Goal: Task Accomplishment & Management: Use online tool/utility

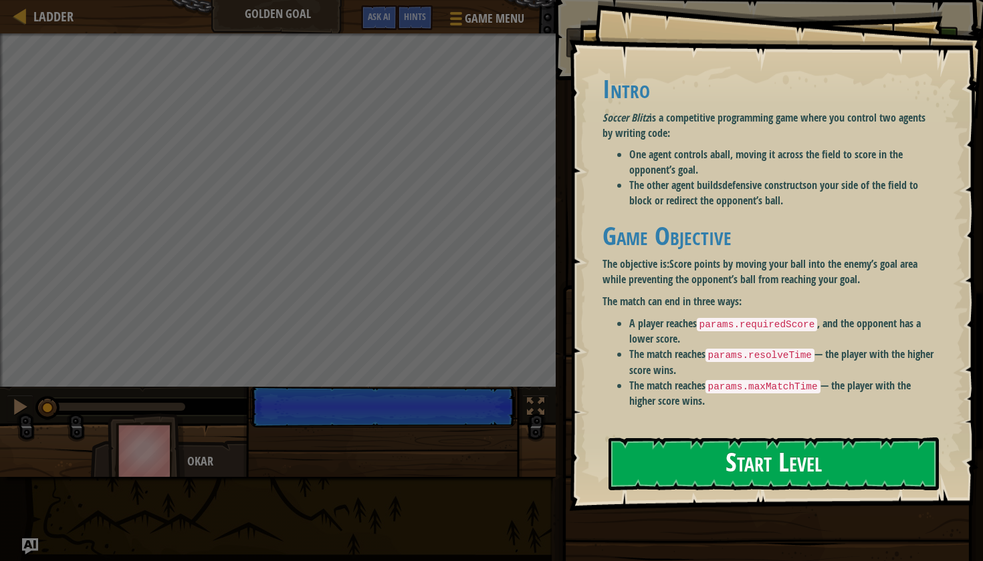
click at [748, 482] on button "Start Level" at bounding box center [773, 464] width 330 height 53
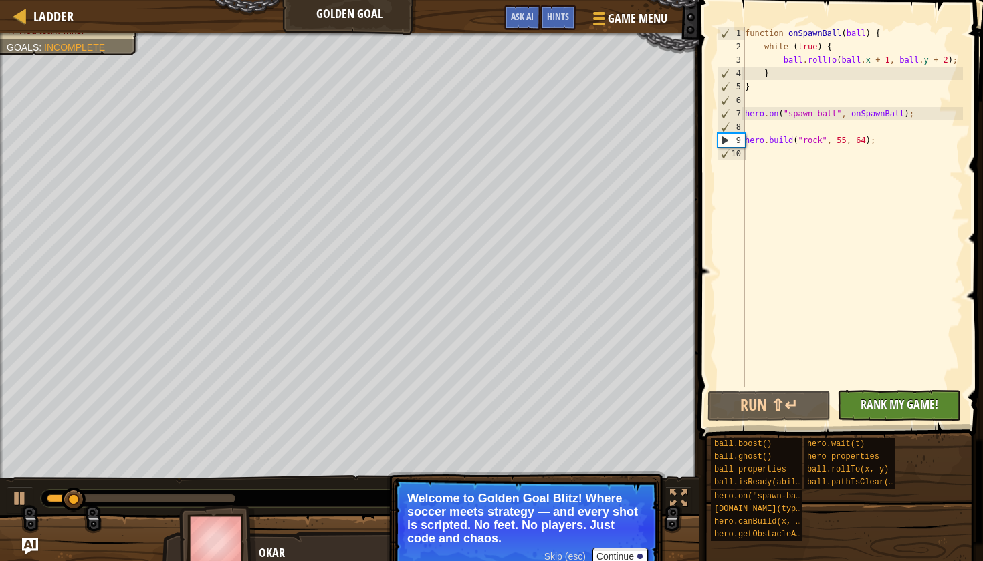
click at [902, 410] on span "Rank My Game!" at bounding box center [899, 404] width 78 height 17
click at [763, 411] on button "Run ⇧↵" at bounding box center [769, 406] width 124 height 31
click at [598, 13] on span at bounding box center [597, 12] width 13 height 3
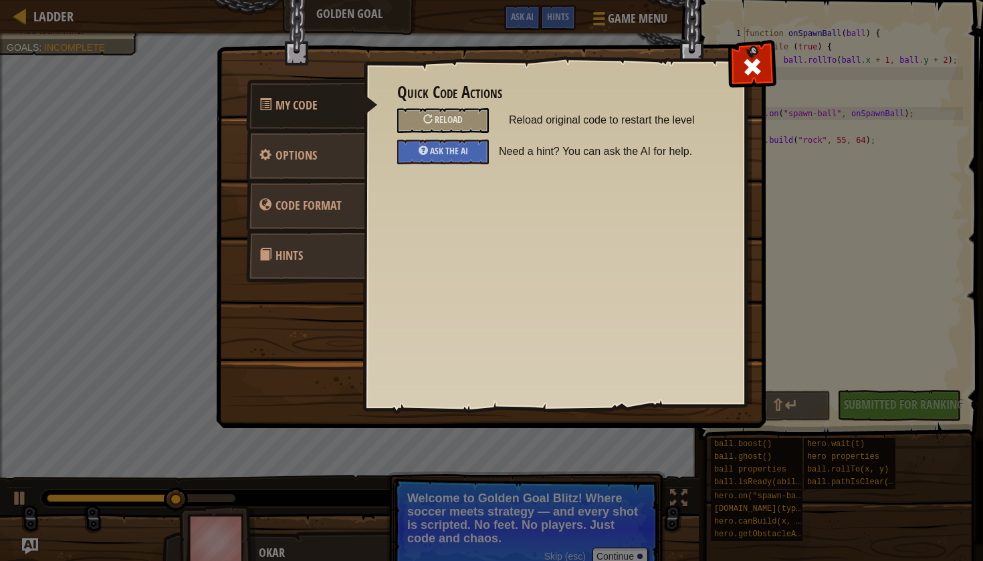
click at [349, 169] on link "Options" at bounding box center [305, 156] width 119 height 52
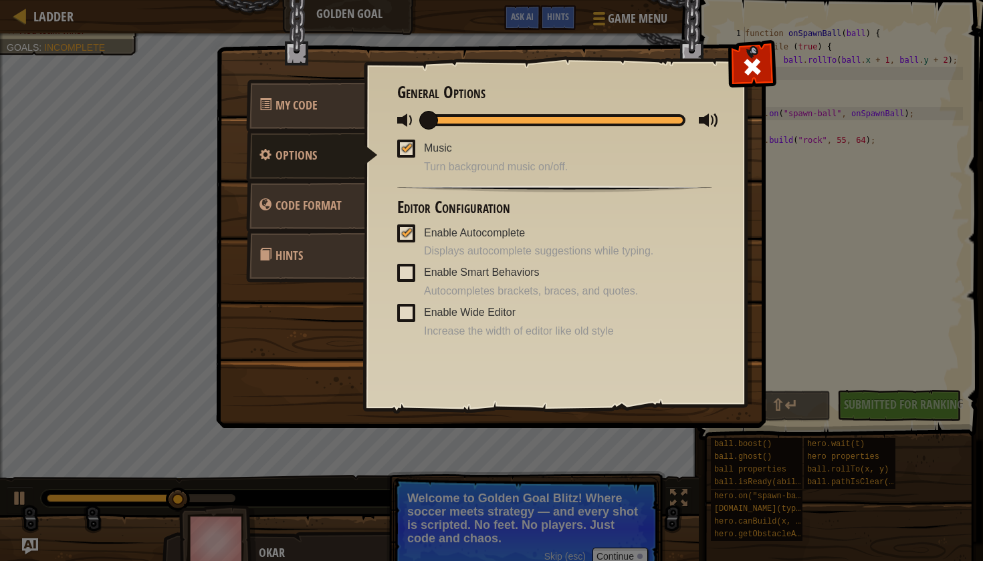
click at [342, 196] on link "Code Format" at bounding box center [305, 206] width 119 height 52
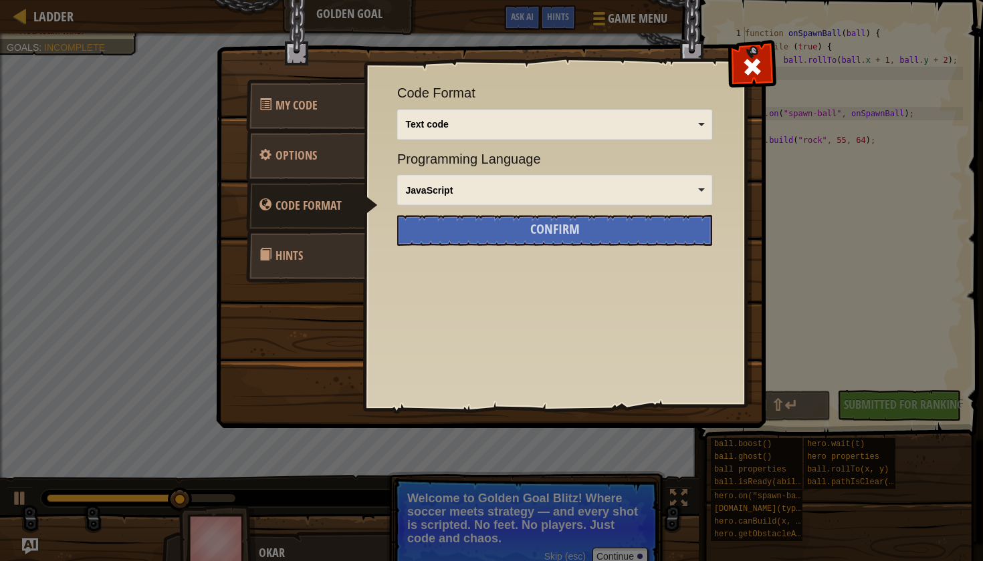
click at [339, 265] on link "Hints" at bounding box center [305, 256] width 119 height 52
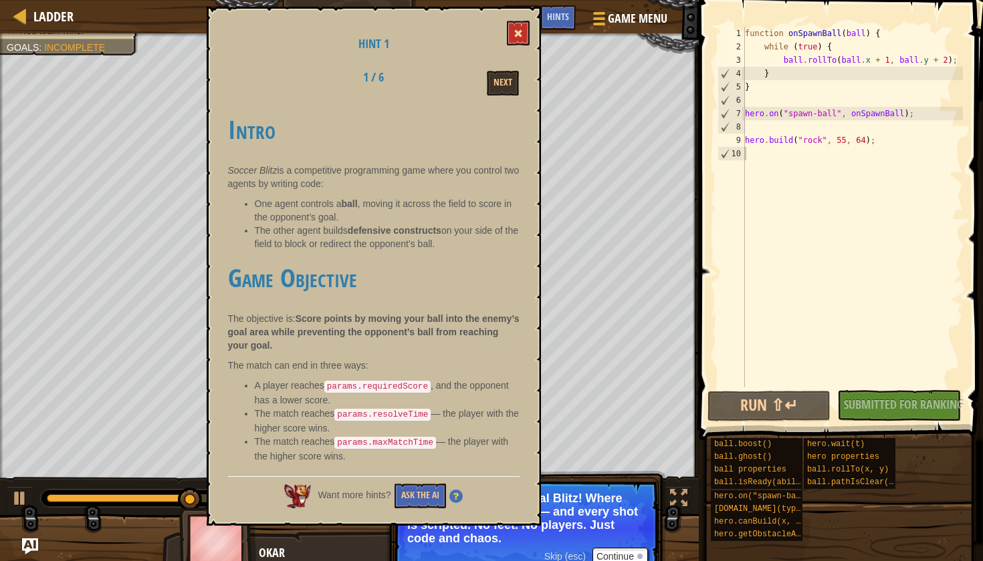
click at [513, 27] on button at bounding box center [518, 33] width 23 height 25
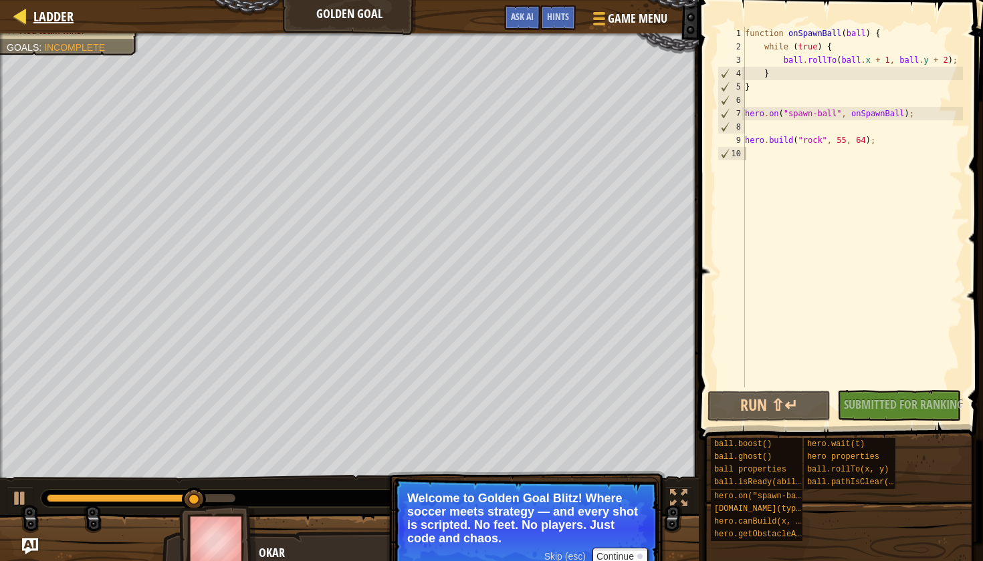
click at [29, 23] on link "Ladder" at bounding box center [50, 16] width 47 height 18
